Goal: Task Accomplishment & Management: Use online tool/utility

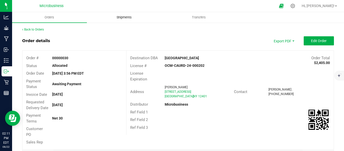
click at [127, 18] on span "Shipments" at bounding box center [124, 17] width 29 height 5
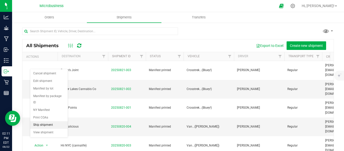
click at [45, 121] on li "Ship shipment" at bounding box center [49, 125] width 38 height 8
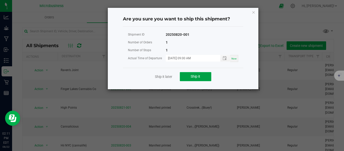
click at [190, 75] on button "Ship it" at bounding box center [196, 76] width 32 height 9
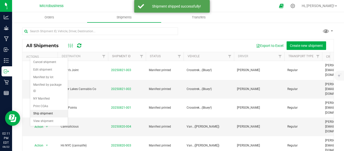
click at [47, 110] on li "Ship shipment" at bounding box center [49, 114] width 38 height 8
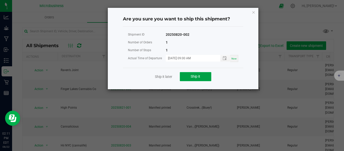
click at [190, 78] on button "Ship it" at bounding box center [196, 76] width 32 height 9
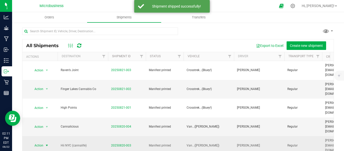
click at [45, 142] on span "select" at bounding box center [47, 145] width 6 height 7
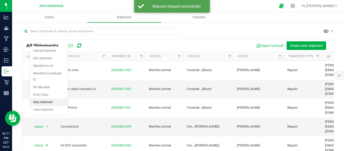
click at [49, 99] on li "Ship shipment" at bounding box center [49, 103] width 38 height 8
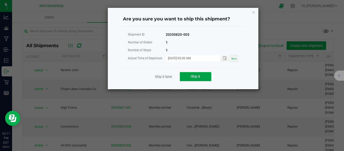
click at [192, 77] on span "Ship it" at bounding box center [196, 76] width 10 height 4
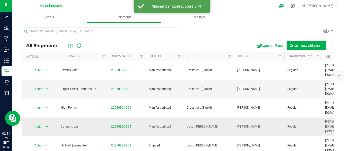
click at [48, 125] on span "select" at bounding box center [47, 127] width 4 height 4
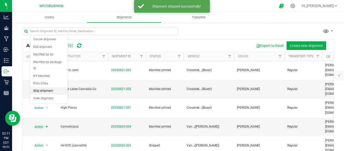
click at [51, 87] on li "Ship shipment" at bounding box center [49, 91] width 38 height 8
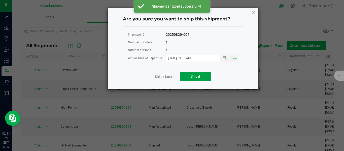
click at [190, 75] on button "Ship it" at bounding box center [196, 76] width 32 height 9
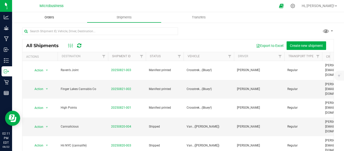
click at [53, 17] on span "Orders" at bounding box center [49, 17] width 23 height 5
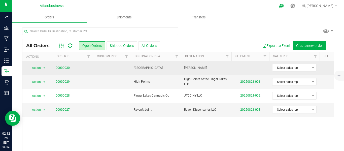
click at [61, 68] on link "00000030" at bounding box center [63, 68] width 14 height 5
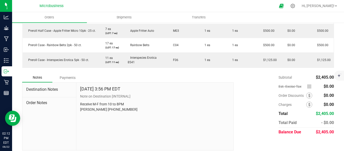
scroll to position [126, 0]
